Goal: Find contact information: Find contact information

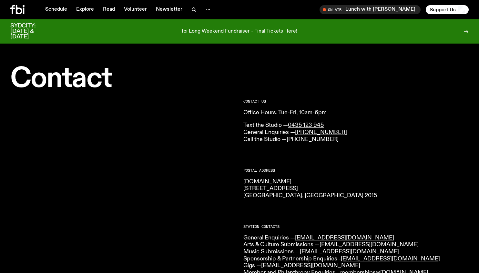
scroll to position [9, 0]
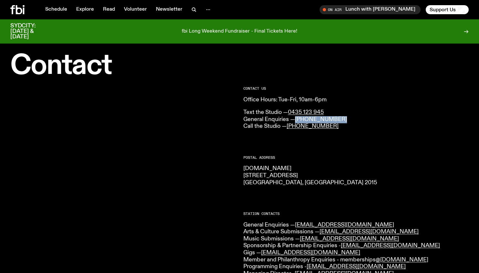
drag, startPoint x: 344, startPoint y: 122, endPoint x: 296, endPoint y: 122, distance: 47.8
click at [296, 122] on p "Text the Studio — 0435 123 945 General Enquiries — [PHONE_NUMBER] Call the Stud…" at bounding box center [355, 119] width 225 height 21
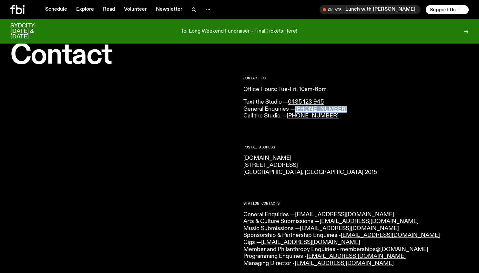
scroll to position [22, 0]
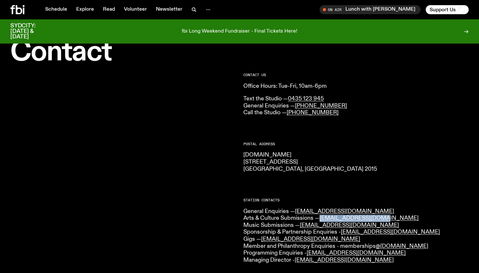
drag, startPoint x: 381, startPoint y: 218, endPoint x: 320, endPoint y: 218, distance: 61.0
click at [320, 218] on p "General Enquiries — [EMAIL_ADDRESS][DOMAIN_NAME] Arts & Culture Submissions — […" at bounding box center [355, 236] width 225 height 56
copy p "[EMAIL_ADDRESS][DOMAIN_NAME]"
click at [371, 232] on link "[EMAIL_ADDRESS][DOMAIN_NAME]" at bounding box center [390, 232] width 99 height 6
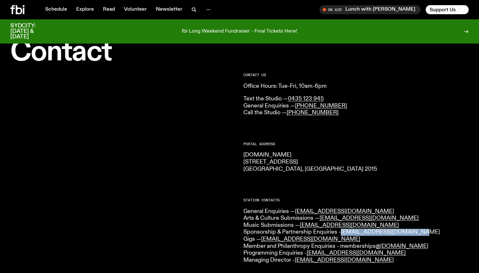
drag, startPoint x: 418, startPoint y: 234, endPoint x: 343, endPoint y: 236, distance: 74.9
click at [343, 236] on p "General Enquiries — [EMAIL_ADDRESS][DOMAIN_NAME] Arts & Culture Submissions — […" at bounding box center [355, 236] width 225 height 56
copy link "[EMAIL_ADDRESS][DOMAIN_NAME]"
